Goal: Find contact information: Find contact information

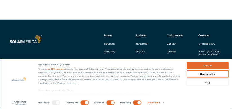
scroll to position [1606, 0]
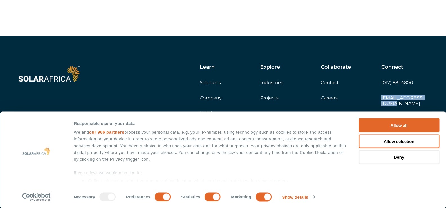
drag, startPoint x: 430, startPoint y: 102, endPoint x: 382, endPoint y: 103, distance: 48.4
click at [382, 103] on div "Learn Solutions Company Insights Explore Industries Projects Collaborate Contac…" at bounding box center [223, 122] width 446 height 172
copy link "[EMAIL_ADDRESS][DOMAIN_NAME]"
drag, startPoint x: 414, startPoint y: 86, endPoint x: 381, endPoint y: 90, distance: 33.4
click at [381, 90] on div "Connect (012) 881 4800 [EMAIL_ADDRESS][DOMAIN_NAME]" at bounding box center [405, 95] width 48 height 63
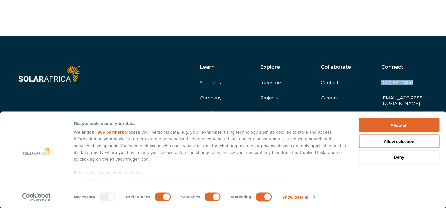
copy link "(012) 881 4800"
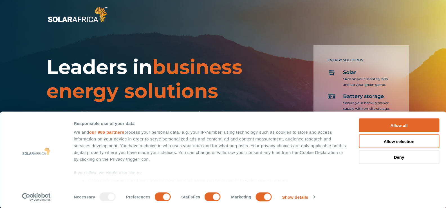
scroll to position [0, 0]
